Goal: Task Accomplishment & Management: Use online tool/utility

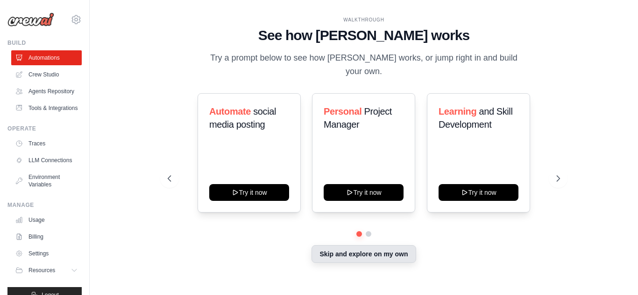
click at [352, 247] on button "Skip and explore on my own" at bounding box center [363, 255] width 104 height 18
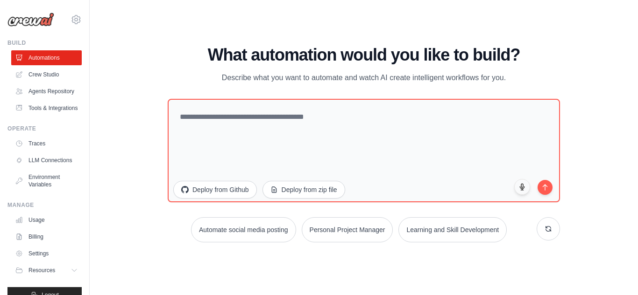
click at [355, 251] on div "WALKTHROUGH See how CrewAI works Try a prompt below to see how CrewAI works, or…" at bounding box center [364, 147] width 518 height 277
click at [40, 76] on link "Crew Studio" at bounding box center [47, 74] width 70 height 15
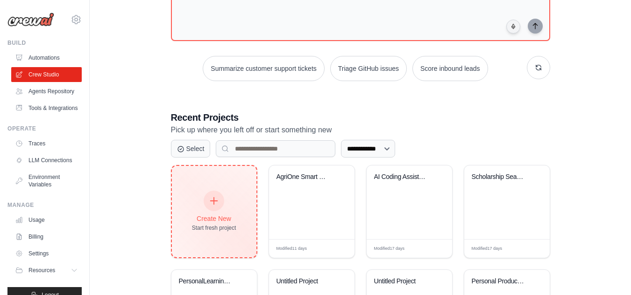
scroll to position [116, 0]
click at [196, 214] on div "Create New" at bounding box center [214, 218] width 44 height 9
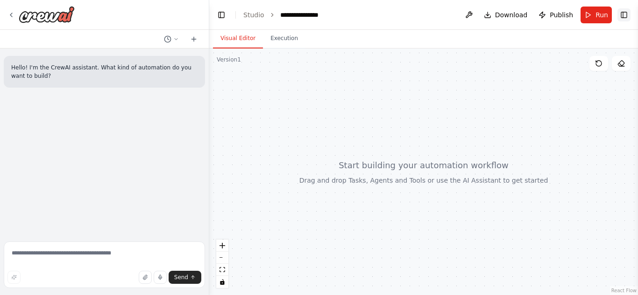
click at [629, 14] on button "Toggle Right Sidebar" at bounding box center [623, 14] width 13 height 13
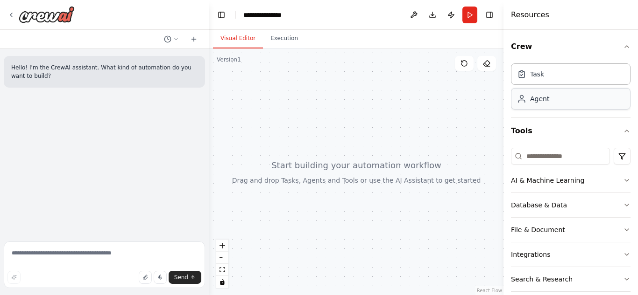
click at [536, 101] on div "Agent" at bounding box center [539, 98] width 19 height 9
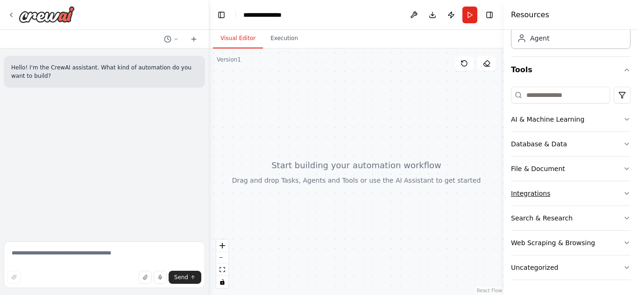
click at [623, 196] on icon "button" at bounding box center [626, 193] width 7 height 7
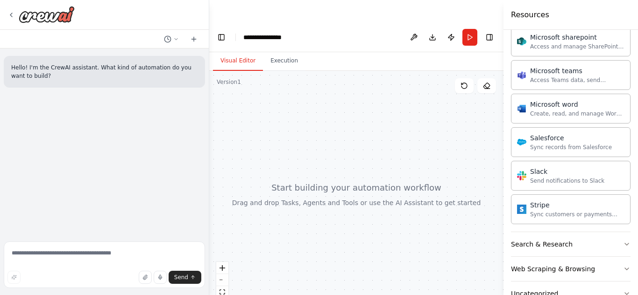
scroll to position [640, 0]
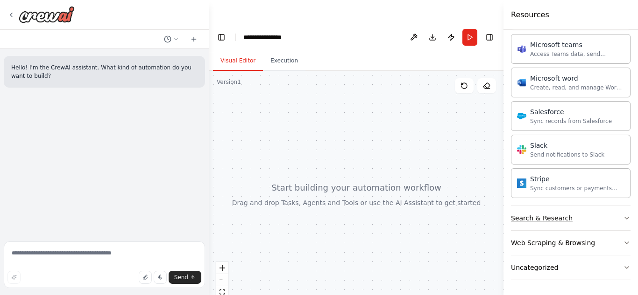
click at [623, 218] on icon "button" at bounding box center [626, 218] width 7 height 7
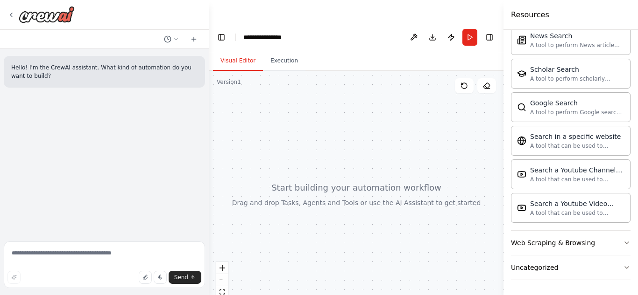
scroll to position [1118, 0]
click at [623, 243] on icon "button" at bounding box center [626, 242] width 7 height 7
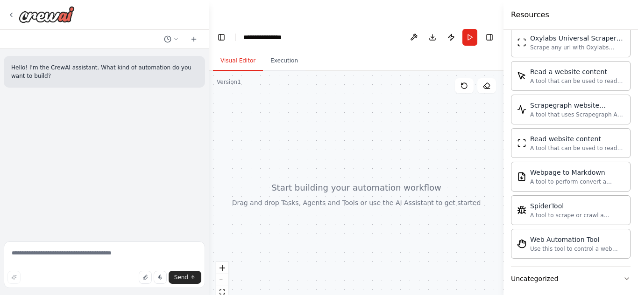
scroll to position [1629, 0]
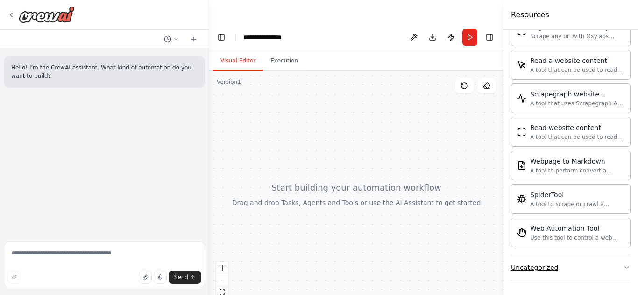
click at [614, 273] on button "Uncategorized" at bounding box center [570, 268] width 119 height 24
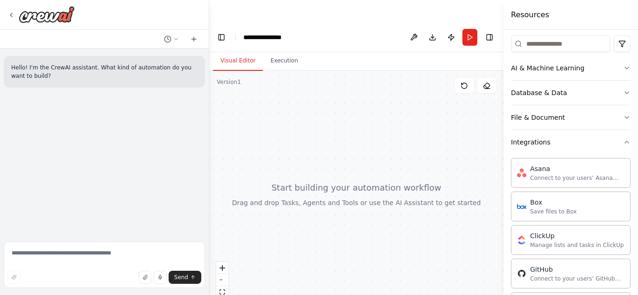
scroll to position [0, 0]
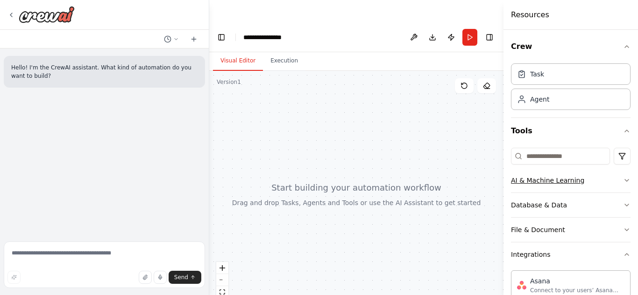
click at [614, 185] on button "AI & Machine Learning" at bounding box center [570, 181] width 119 height 24
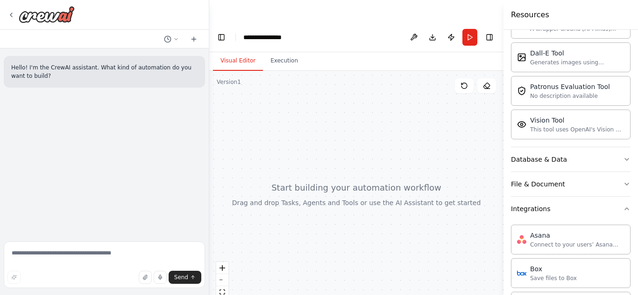
scroll to position [191, 0]
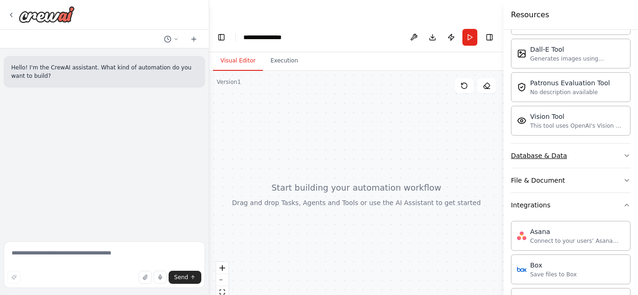
click at [613, 153] on button "Database & Data" at bounding box center [570, 156] width 119 height 24
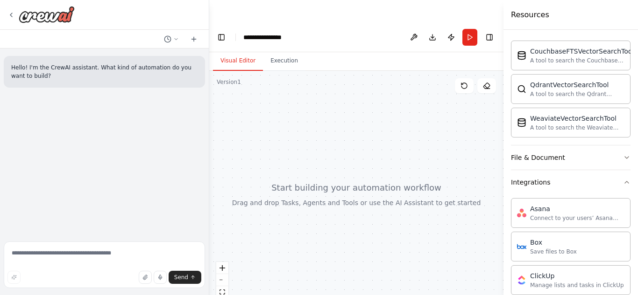
scroll to position [323, 0]
click at [616, 162] on button "File & Document" at bounding box center [570, 157] width 119 height 24
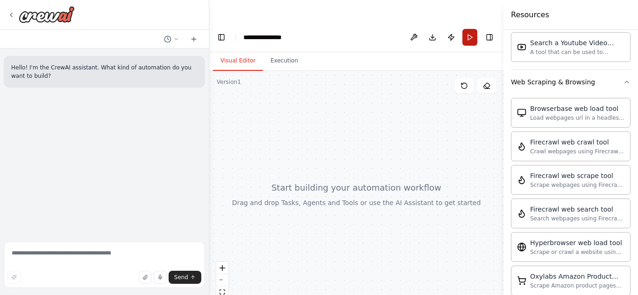
scroll to position [1806, 0]
click at [449, 29] on button "Publish" at bounding box center [450, 37] width 15 height 17
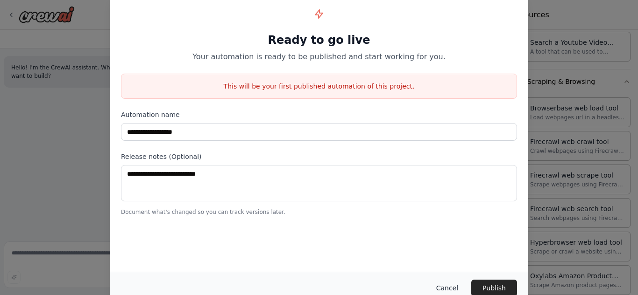
click at [456, 284] on button "Cancel" at bounding box center [446, 288] width 37 height 17
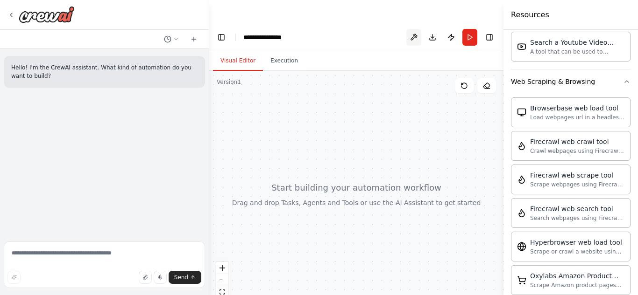
click at [414, 29] on button at bounding box center [413, 37] width 15 height 17
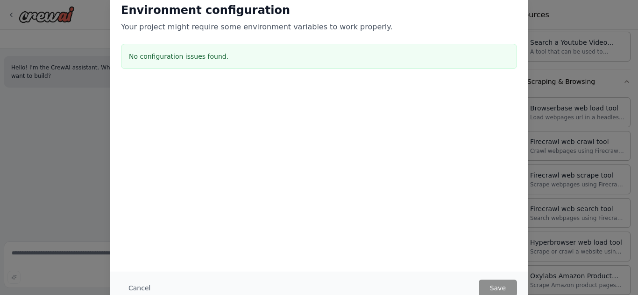
click at [589, 169] on div "Environment configuration Your project might require some environment variables…" at bounding box center [319, 147] width 638 height 295
click at [631, 87] on div "Environment configuration Your project might require some environment variables…" at bounding box center [319, 147] width 638 height 295
click at [147, 288] on button "Cancel" at bounding box center [139, 288] width 37 height 17
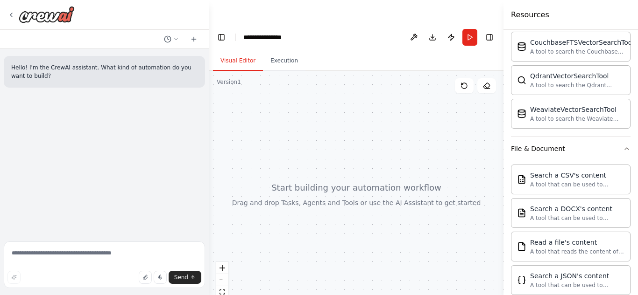
scroll to position [0, 0]
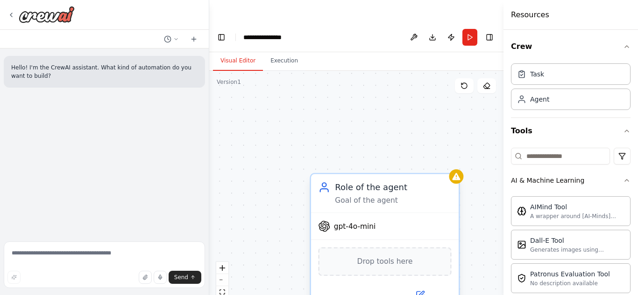
click at [352, 222] on span "gpt-4o-mini" at bounding box center [355, 227] width 42 height 10
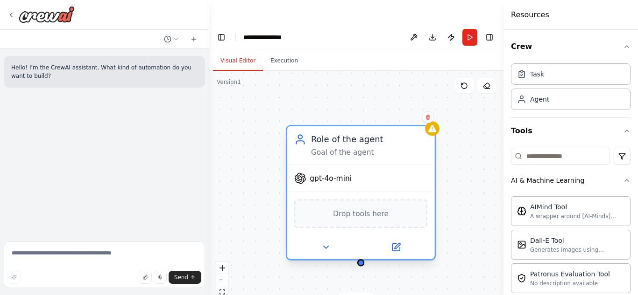
drag, startPoint x: 374, startPoint y: 163, endPoint x: 353, endPoint y: 114, distance: 53.3
click at [353, 133] on div "Role of the agent" at bounding box center [369, 139] width 116 height 12
click at [323, 243] on icon at bounding box center [326, 248] width 10 height 10
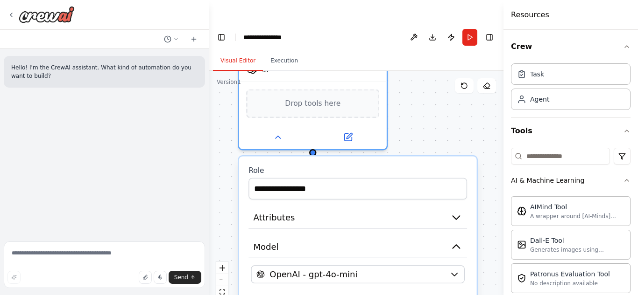
drag, startPoint x: 422, startPoint y: 144, endPoint x: 357, endPoint y: -2, distance: 160.7
click at [357, 0] on html "**********" at bounding box center [319, 159] width 638 height 318
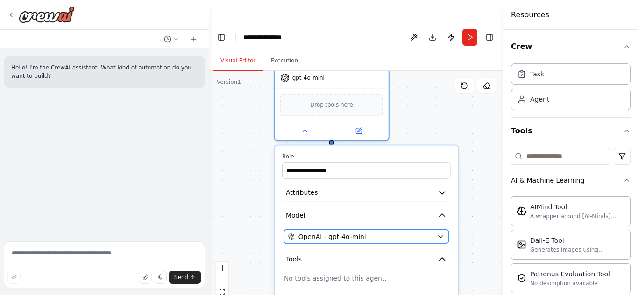
click at [428, 232] on div "OpenAI - gpt-4o-mini" at bounding box center [360, 236] width 145 height 9
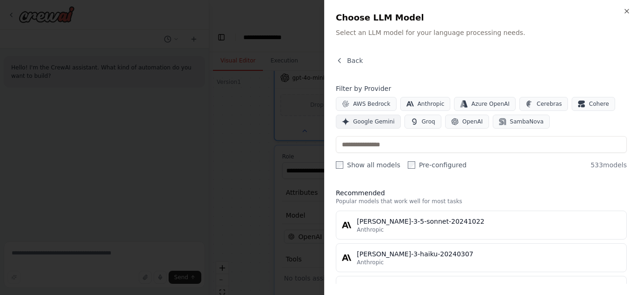
click at [379, 124] on span "Google Gemini" at bounding box center [374, 121] width 42 height 7
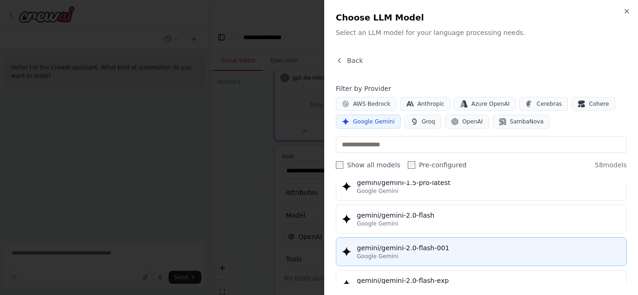
scroll to position [462, 0]
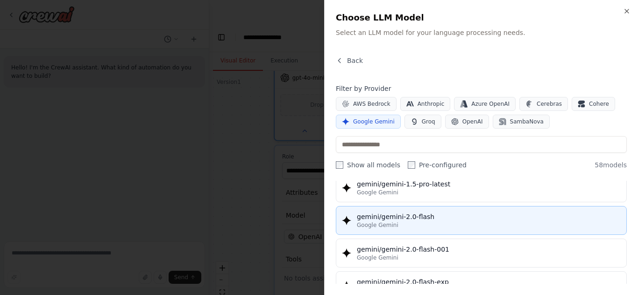
click at [373, 224] on span "Google Gemini" at bounding box center [378, 225] width 42 height 7
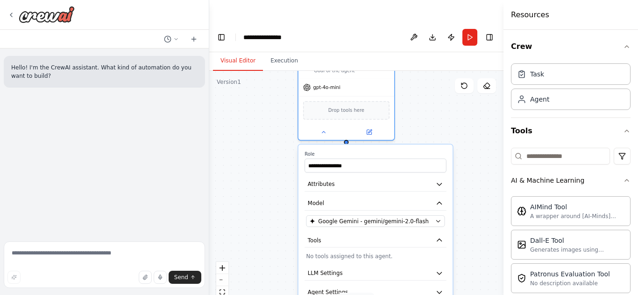
click at [463, 198] on div "**********" at bounding box center [356, 194] width 294 height 247
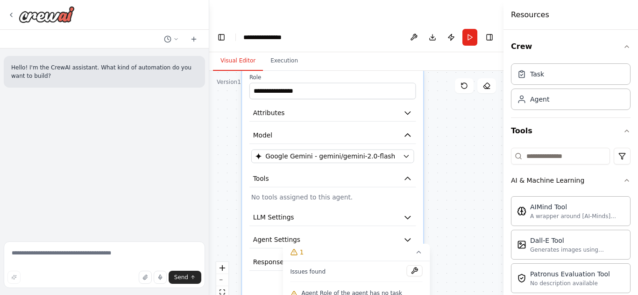
drag, startPoint x: 378, startPoint y: 121, endPoint x: 352, endPoint y: 41, distance: 84.3
click at [352, 52] on div "**********" at bounding box center [356, 185] width 294 height 266
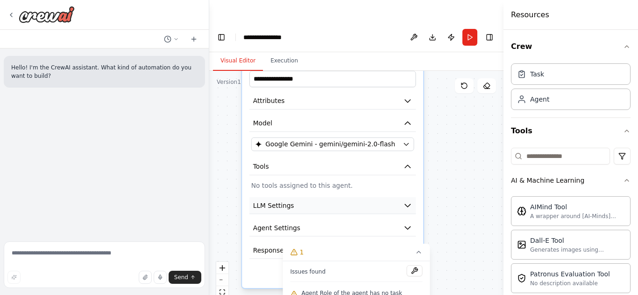
click at [408, 201] on icon "button" at bounding box center [407, 205] width 9 height 9
click at [404, 224] on icon "button" at bounding box center [407, 228] width 9 height 9
click at [466, 174] on div "**********" at bounding box center [356, 194] width 294 height 247
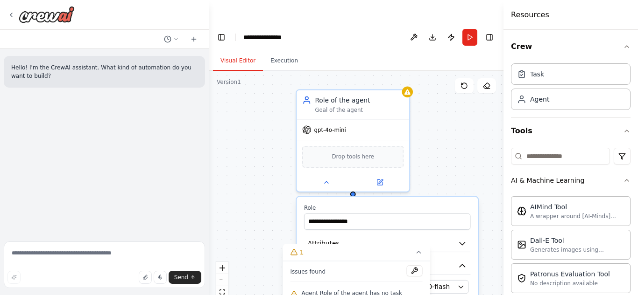
drag, startPoint x: 466, startPoint y: 174, endPoint x: 520, endPoint y: 317, distance: 152.9
click at [520, 295] on html "**********" at bounding box center [319, 159] width 638 height 318
click at [328, 172] on div at bounding box center [352, 181] width 112 height 18
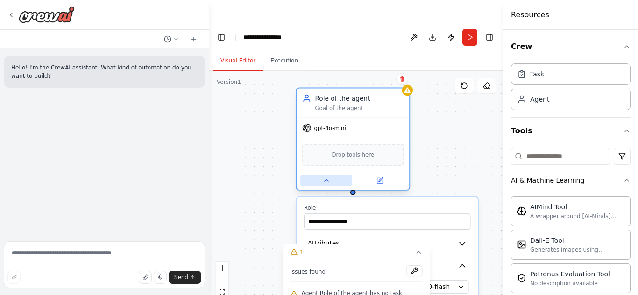
click at [323, 177] on icon at bounding box center [326, 180] width 7 height 7
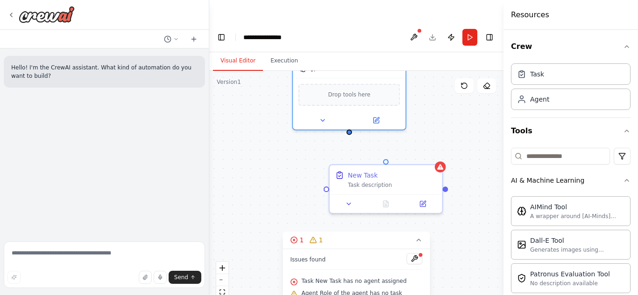
drag, startPoint x: 442, startPoint y: 190, endPoint x: 440, endPoint y: 130, distance: 59.3
click at [440, 130] on div "Triggers No triggers configured Event Schedule Manage Role of the agent Goal of…" at bounding box center [356, 194] width 294 height 247
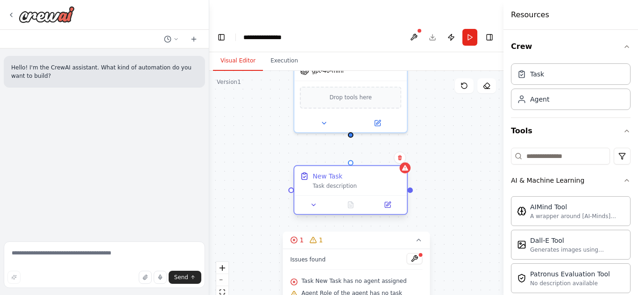
drag, startPoint x: 393, startPoint y: 157, endPoint x: 350, endPoint y: 159, distance: 43.9
click at [350, 172] on div "New Task Task description" at bounding box center [356, 181] width 89 height 18
drag, startPoint x: 351, startPoint y: 142, endPoint x: 345, endPoint y: 118, distance: 25.5
click at [345, 118] on div "Triggers No triggers configured Event Schedule Manage Role of the agent Goal of…" at bounding box center [356, 194] width 294 height 247
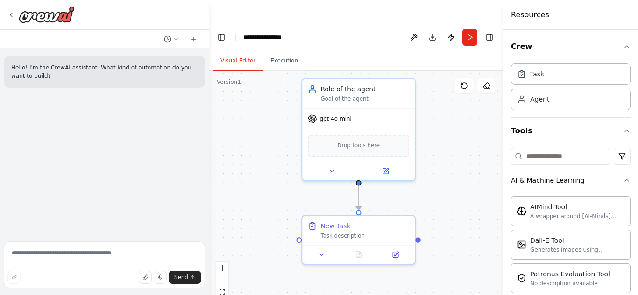
drag, startPoint x: 428, startPoint y: 107, endPoint x: 436, endPoint y: 155, distance: 48.7
click at [436, 155] on div ".deletable-edge-delete-btn { width: 20px; height: 20px; border: 0px solid #ffff…" at bounding box center [356, 194] width 294 height 247
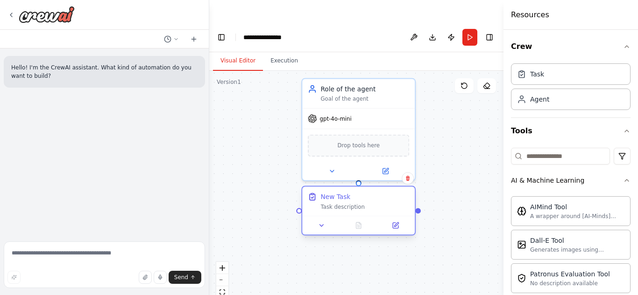
drag, startPoint x: 373, startPoint y: 199, endPoint x: 377, endPoint y: 171, distance: 28.2
click at [377, 192] on div "New Task" at bounding box center [364, 196] width 89 height 9
click at [413, 239] on div ".deletable-edge-delete-btn { width: 20px; height: 20px; border: 0px solid #ffff…" at bounding box center [356, 194] width 294 height 247
click at [326, 220] on button at bounding box center [321, 225] width 31 height 11
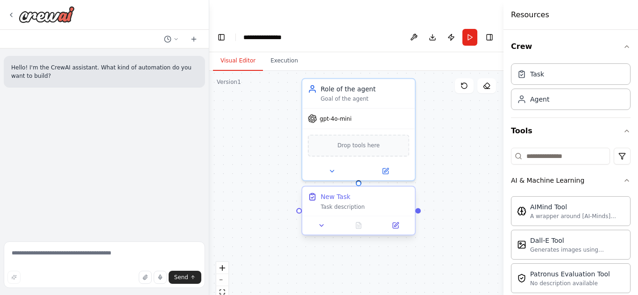
click at [331, 192] on div "New Task" at bounding box center [335, 196] width 30 height 9
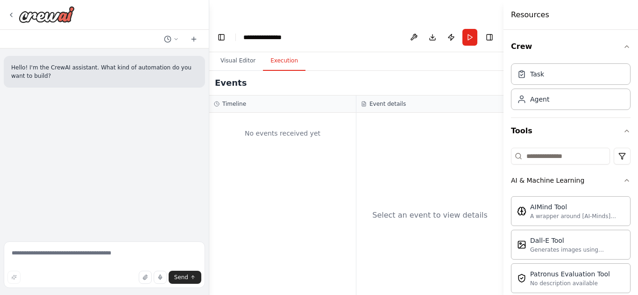
click at [283, 51] on button "Execution" at bounding box center [284, 61] width 42 height 20
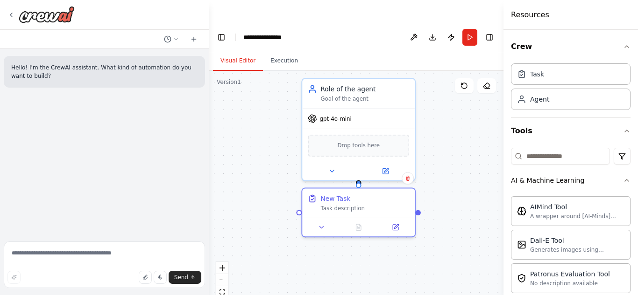
click at [234, 51] on button "Visual Editor" at bounding box center [238, 61] width 50 height 20
click at [223, 290] on icon "fit view" at bounding box center [222, 292] width 6 height 5
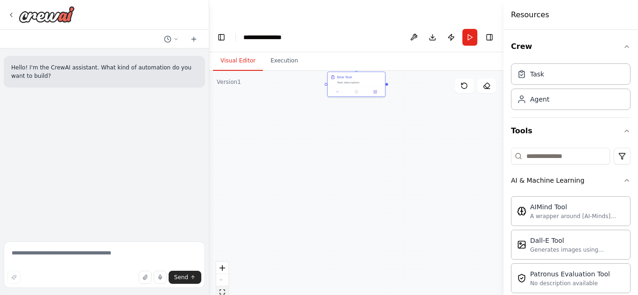
click at [223, 290] on icon "fit view" at bounding box center [222, 292] width 6 height 5
click at [223, 266] on icon "zoom in" at bounding box center [222, 269] width 6 height 6
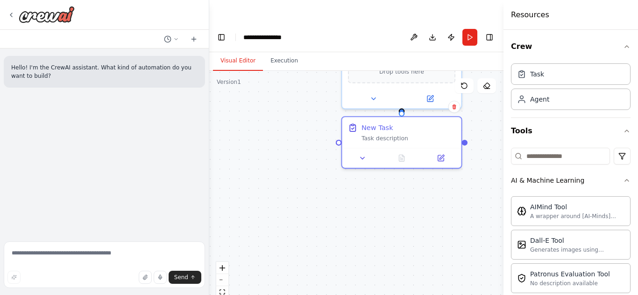
drag, startPoint x: 361, startPoint y: 141, endPoint x: 406, endPoint y: 317, distance: 182.0
click at [406, 295] on html "**********" at bounding box center [319, 159] width 638 height 318
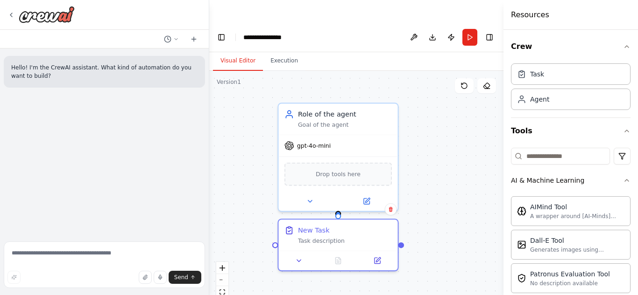
drag, startPoint x: 394, startPoint y: 177, endPoint x: 331, endPoint y: 280, distance: 120.5
click at [331, 280] on div ".deletable-edge-delete-btn { width: 20px; height: 20px; border: 0px solid #ffff…" at bounding box center [356, 194] width 294 height 247
click at [624, 49] on div "Crew Task Agent Tools AI & Machine Learning AIMind Tool A wrapper around [AI-Mi…" at bounding box center [570, 163] width 134 height 266
click at [623, 46] on icon "button" at bounding box center [626, 46] width 7 height 7
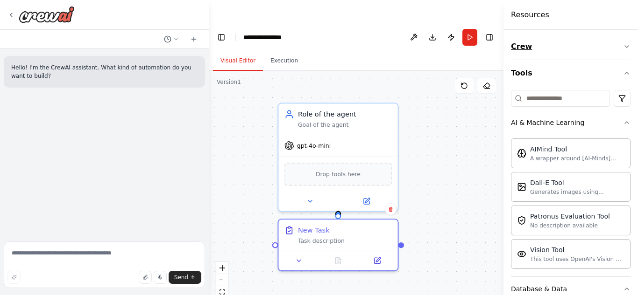
click at [623, 46] on icon "button" at bounding box center [626, 46] width 7 height 7
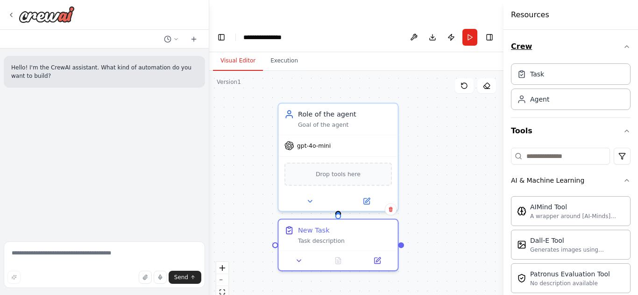
click at [623, 46] on icon "button" at bounding box center [626, 46] width 7 height 7
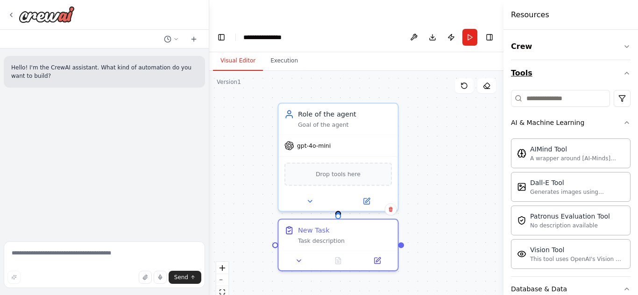
click at [623, 73] on icon "button" at bounding box center [626, 73] width 7 height 7
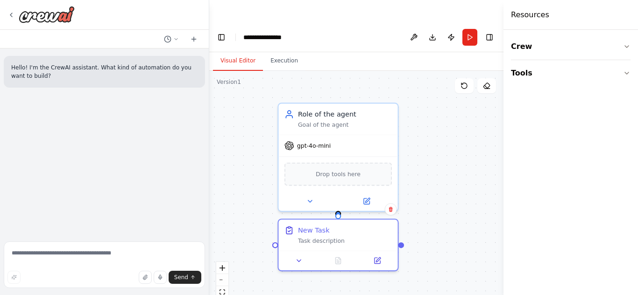
click at [630, 49] on div "Crew Tools" at bounding box center [570, 163] width 134 height 266
click at [175, 40] on icon at bounding box center [176, 39] width 6 height 6
click at [633, 50] on div "Crew Tools" at bounding box center [570, 163] width 134 height 266
click at [627, 45] on icon "button" at bounding box center [626, 46] width 7 height 7
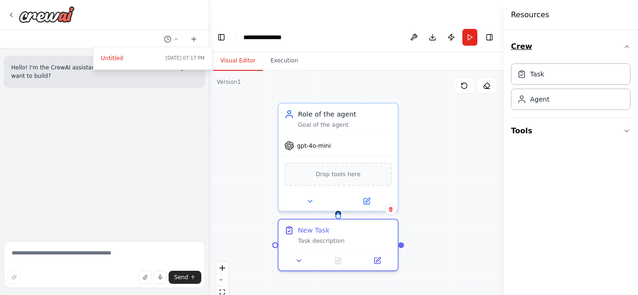
click at [627, 45] on icon "button" at bounding box center [626, 46] width 7 height 7
click at [490, 31] on button "Toggle Right Sidebar" at bounding box center [489, 37] width 13 height 13
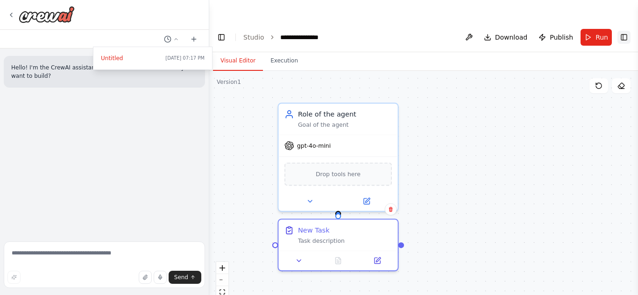
click at [625, 31] on button "Toggle Right Sidebar" at bounding box center [623, 37] width 13 height 13
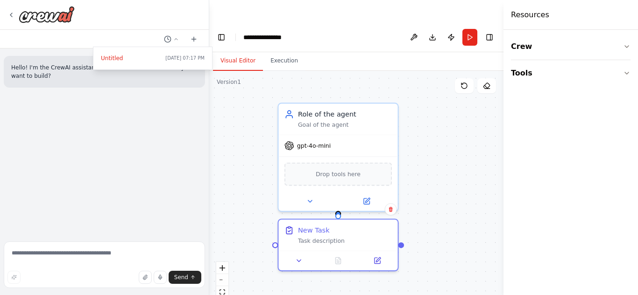
click at [636, 68] on div "Crew Tools" at bounding box center [570, 163] width 134 height 266
drag, startPoint x: 632, startPoint y: 69, endPoint x: 627, endPoint y: 73, distance: 6.6
click at [627, 73] on div "Crew Tools" at bounding box center [570, 163] width 134 height 266
click at [627, 73] on icon "button" at bounding box center [626, 73] width 7 height 7
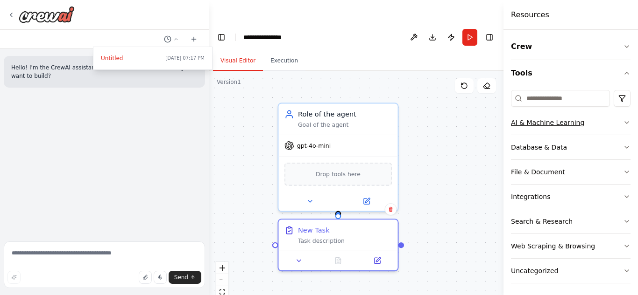
click at [623, 121] on icon "button" at bounding box center [626, 122] width 7 height 7
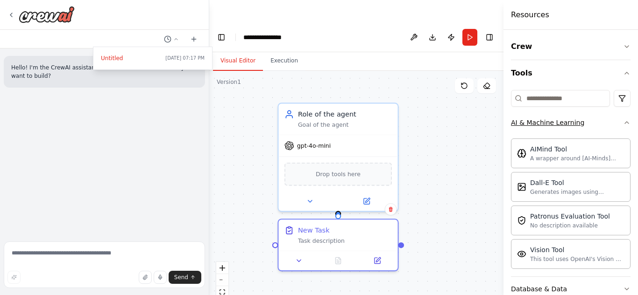
click at [623, 120] on icon "button" at bounding box center [626, 122] width 7 height 7
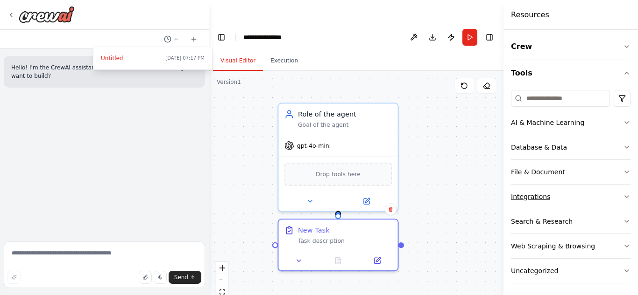
click at [614, 200] on button "Integrations" at bounding box center [570, 197] width 119 height 24
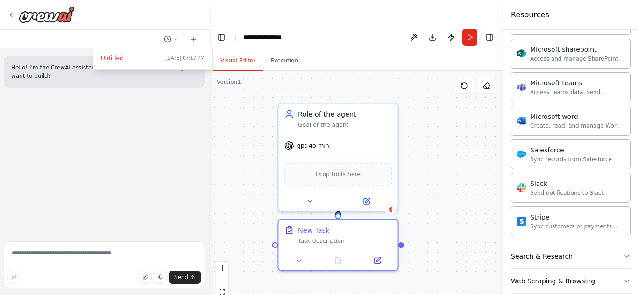
scroll to position [544, 0]
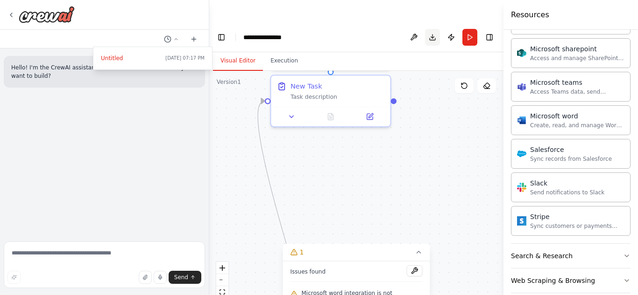
drag, startPoint x: 442, startPoint y: 163, endPoint x: 433, endPoint y: 18, distance: 145.0
click at [433, 22] on main "**********" at bounding box center [356, 169] width 294 height 295
drag, startPoint x: 420, startPoint y: 129, endPoint x: 390, endPoint y: 13, distance: 120.3
click at [390, 22] on main "**********" at bounding box center [356, 169] width 294 height 295
drag, startPoint x: 394, startPoint y: 155, endPoint x: 350, endPoint y: -3, distance: 163.8
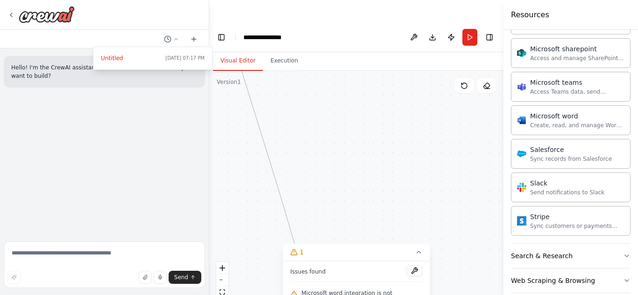
click at [350, 0] on html "**********" at bounding box center [319, 159] width 638 height 318
drag, startPoint x: 355, startPoint y: 155, endPoint x: 330, endPoint y: -5, distance: 162.0
click at [330, 0] on html "**********" at bounding box center [319, 159] width 638 height 318
drag, startPoint x: 361, startPoint y: 85, endPoint x: 434, endPoint y: 49, distance: 81.0
click at [434, 71] on div ".deletable-edge-delete-btn { width: 20px; height: 20px; border: 0px solid #ffff…" at bounding box center [356, 194] width 294 height 247
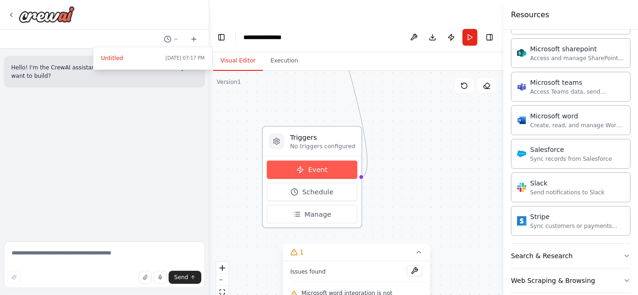
click at [330, 161] on button "Event" at bounding box center [312, 170] width 91 height 18
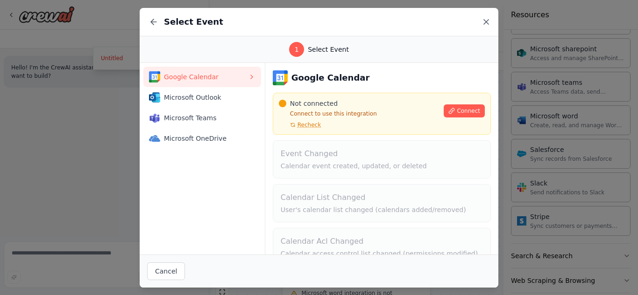
click at [484, 26] on icon at bounding box center [485, 21] width 9 height 9
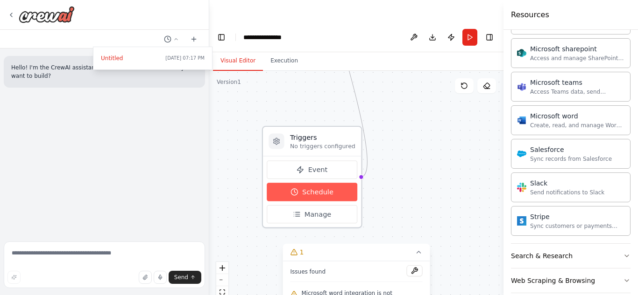
click at [331, 183] on button "Schedule" at bounding box center [312, 192] width 91 height 18
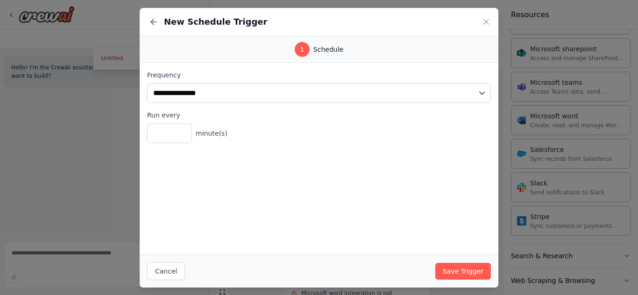
click at [493, 21] on div "New Schedule Trigger" at bounding box center [319, 22] width 358 height 28
click at [485, 19] on icon at bounding box center [485, 21] width 9 height 9
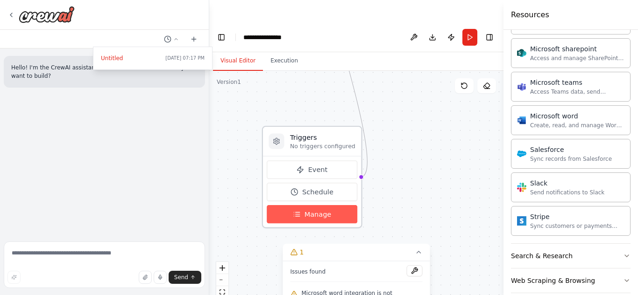
click at [309, 210] on span "Manage" at bounding box center [317, 215] width 27 height 10
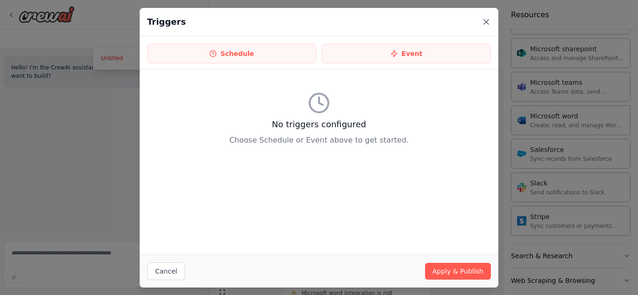
click at [487, 21] on icon at bounding box center [486, 22] width 5 height 5
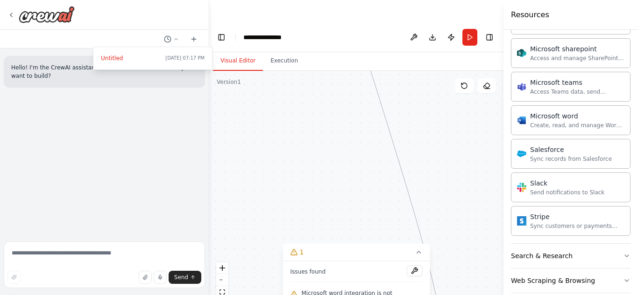
drag, startPoint x: 382, startPoint y: 141, endPoint x: 462, endPoint y: 317, distance: 193.8
click at [462, 295] on html "**********" at bounding box center [319, 159] width 638 height 318
drag, startPoint x: 375, startPoint y: 182, endPoint x: 414, endPoint y: 317, distance: 141.5
click at [414, 295] on html "**********" at bounding box center [319, 159] width 638 height 318
drag, startPoint x: 352, startPoint y: 132, endPoint x: 378, endPoint y: 314, distance: 184.3
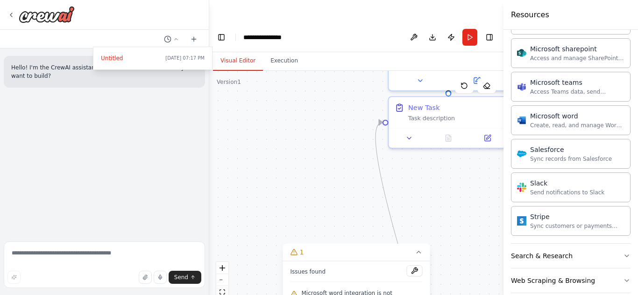
click at [378, 295] on html "**********" at bounding box center [319, 159] width 638 height 318
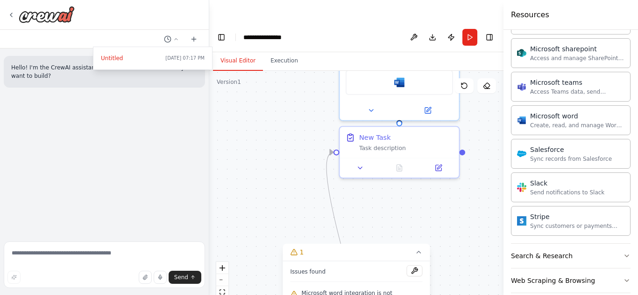
drag, startPoint x: 324, startPoint y: 169, endPoint x: 274, endPoint y: 193, distance: 55.9
click at [274, 193] on div ".deletable-edge-delete-btn { width: 20px; height: 20px; border: 0px solid #ffff…" at bounding box center [356, 194] width 294 height 247
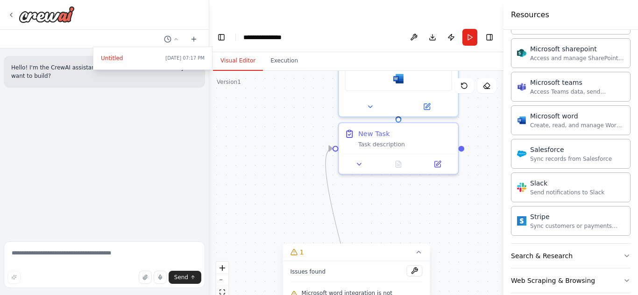
click at [332, 290] on span "Microsoft word integration is not connected. Please connect before using it." at bounding box center [362, 297] width 121 height 15
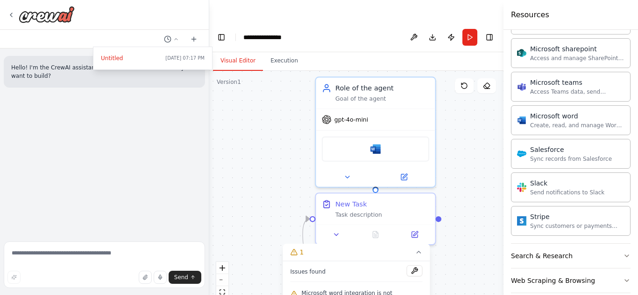
drag, startPoint x: 407, startPoint y: 186, endPoint x: 384, endPoint y: 257, distance: 74.1
click at [384, 257] on div "Version 1 Show Tools Hide Agents .deletable-edge-delete-btn { width: 20px; heig…" at bounding box center [356, 194] width 294 height 247
click at [9, 19] on div at bounding box center [104, 147] width 209 height 295
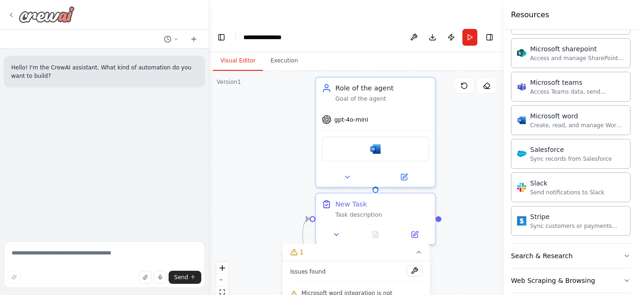
click at [14, 16] on icon at bounding box center [10, 14] width 7 height 7
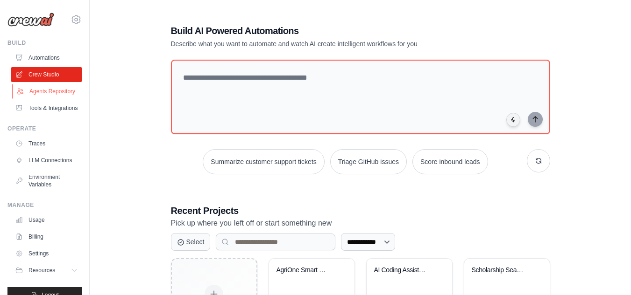
click at [31, 90] on link "Agents Repository" at bounding box center [47, 91] width 70 height 15
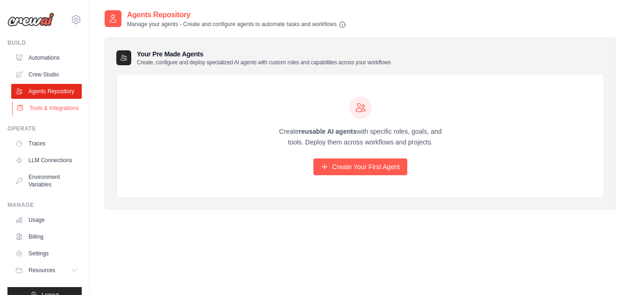
click at [49, 115] on link "Tools & Integrations" at bounding box center [47, 108] width 70 height 15
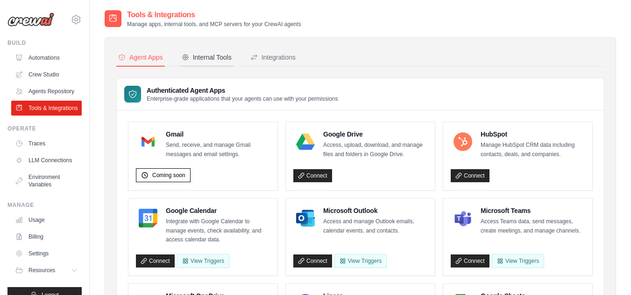
click at [195, 56] on div "Internal Tools" at bounding box center [207, 57] width 50 height 9
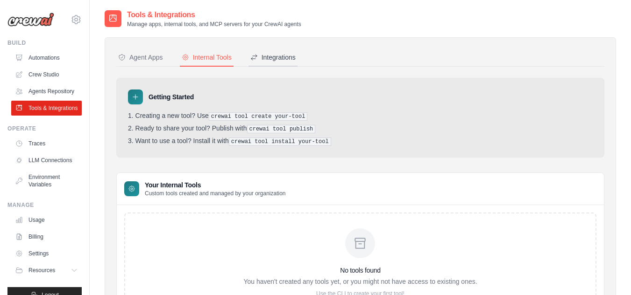
click at [277, 56] on div "Integrations" at bounding box center [272, 57] width 45 height 9
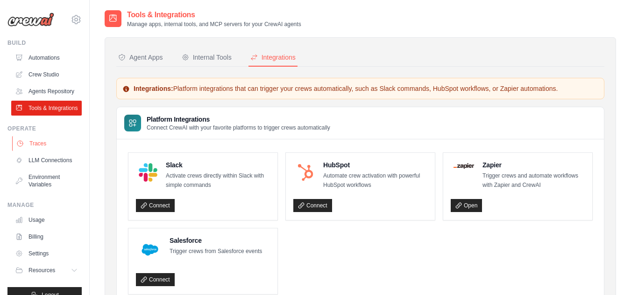
click at [42, 151] on link "Traces" at bounding box center [47, 143] width 70 height 15
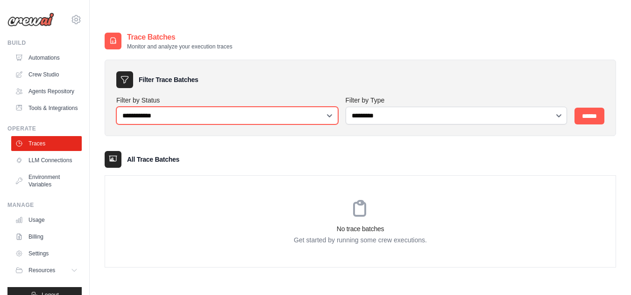
click at [305, 107] on select "**********" at bounding box center [227, 116] width 222 height 18
click at [307, 107] on select "**********" at bounding box center [227, 116] width 222 height 18
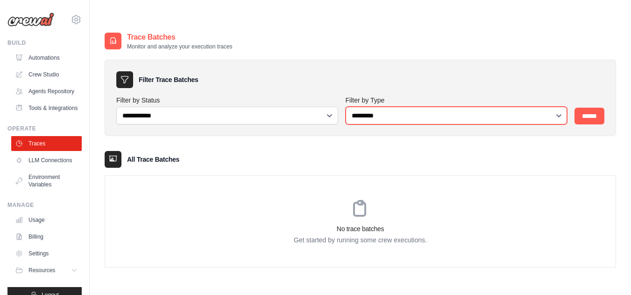
click at [398, 107] on select "**********" at bounding box center [456, 116] width 222 height 18
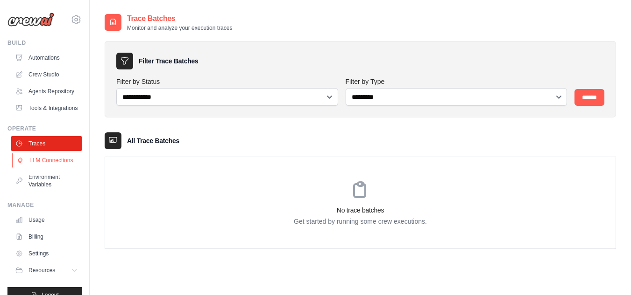
click at [41, 168] on link "LLM Connections" at bounding box center [47, 160] width 70 height 15
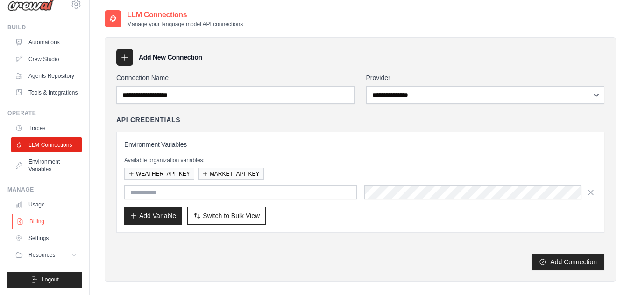
click at [25, 223] on link "Billing" at bounding box center [47, 221] width 70 height 15
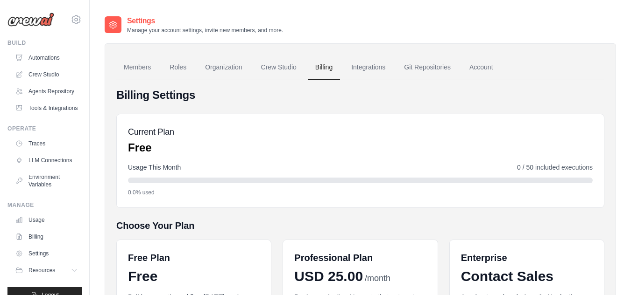
scroll to position [158, 0]
